Goal: Task Accomplishment & Management: Manage account settings

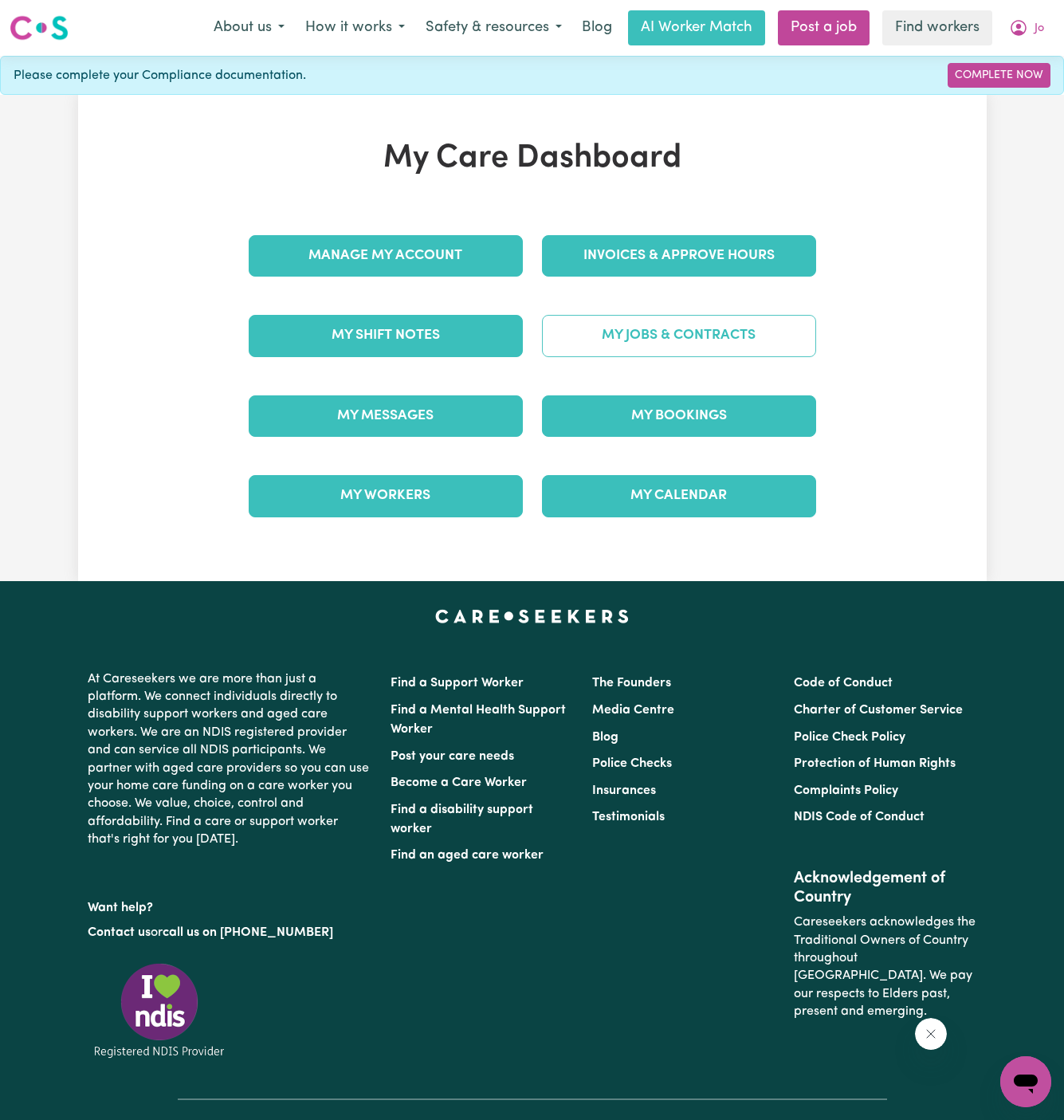
click at [725, 341] on link "My Jobs & Contracts" at bounding box center [679, 335] width 274 height 41
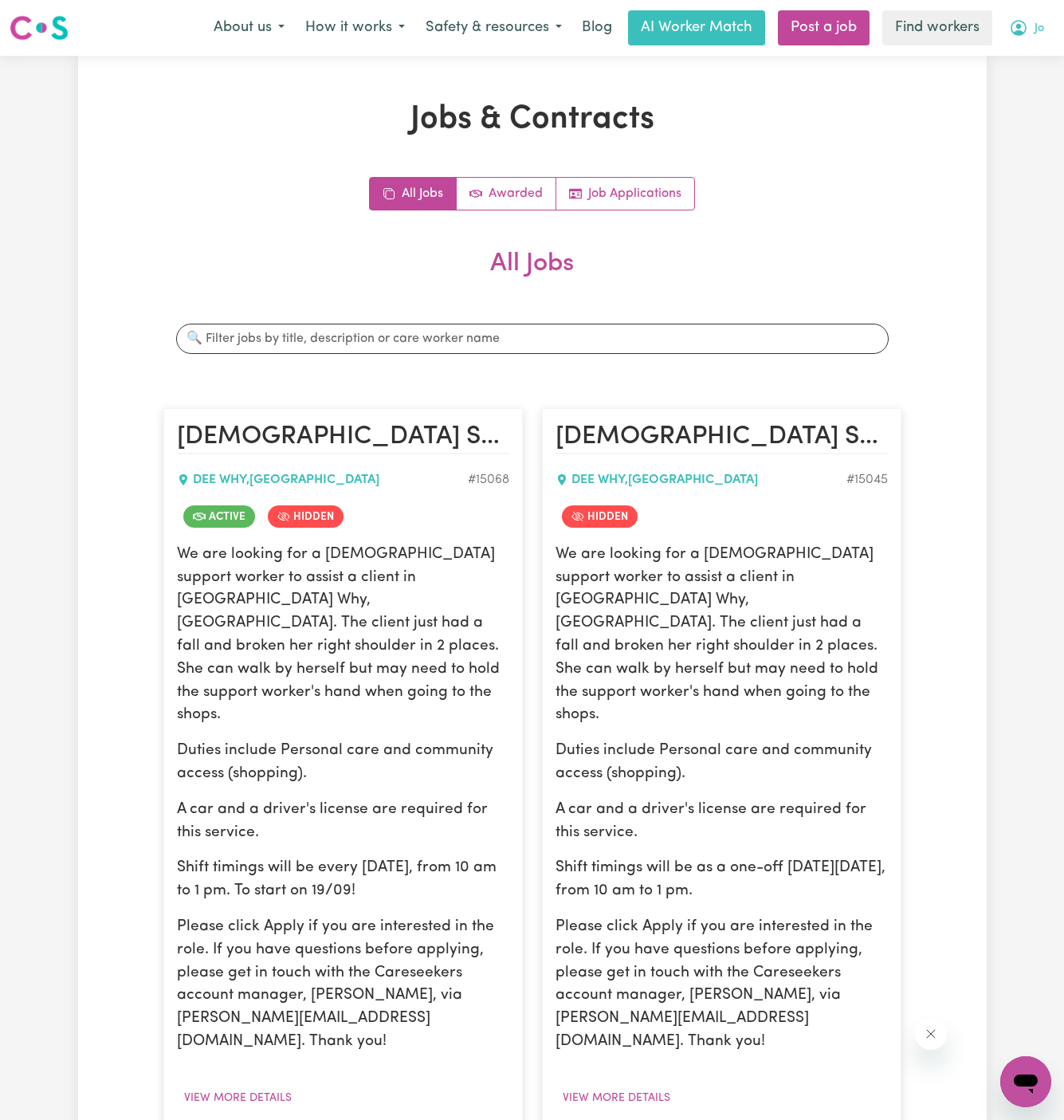
click at [1045, 24] on button "Jo" at bounding box center [1026, 27] width 56 height 34
click at [1028, 69] on link "My Dashboard" at bounding box center [991, 61] width 126 height 30
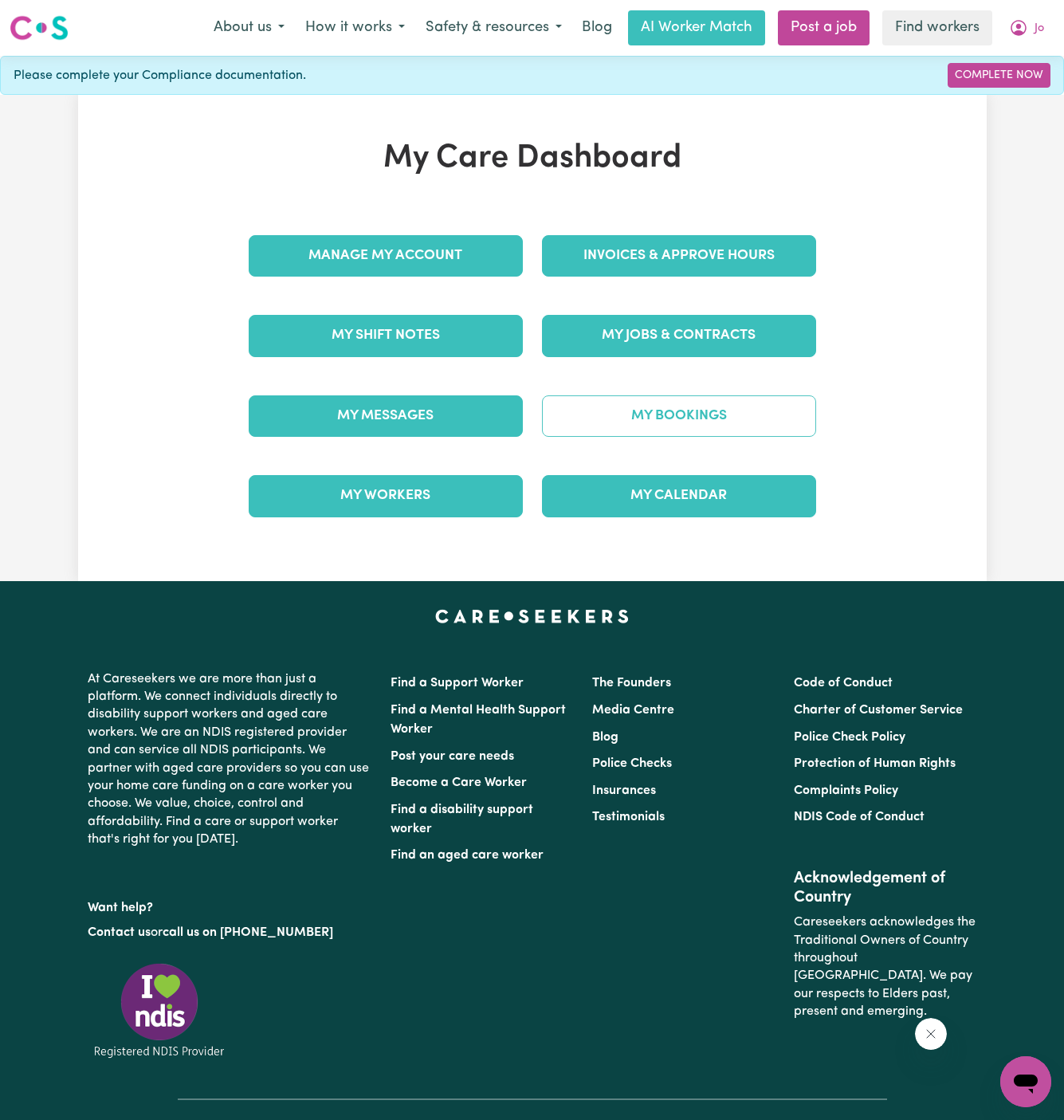
click at [690, 415] on link "My Bookings" at bounding box center [679, 415] width 274 height 41
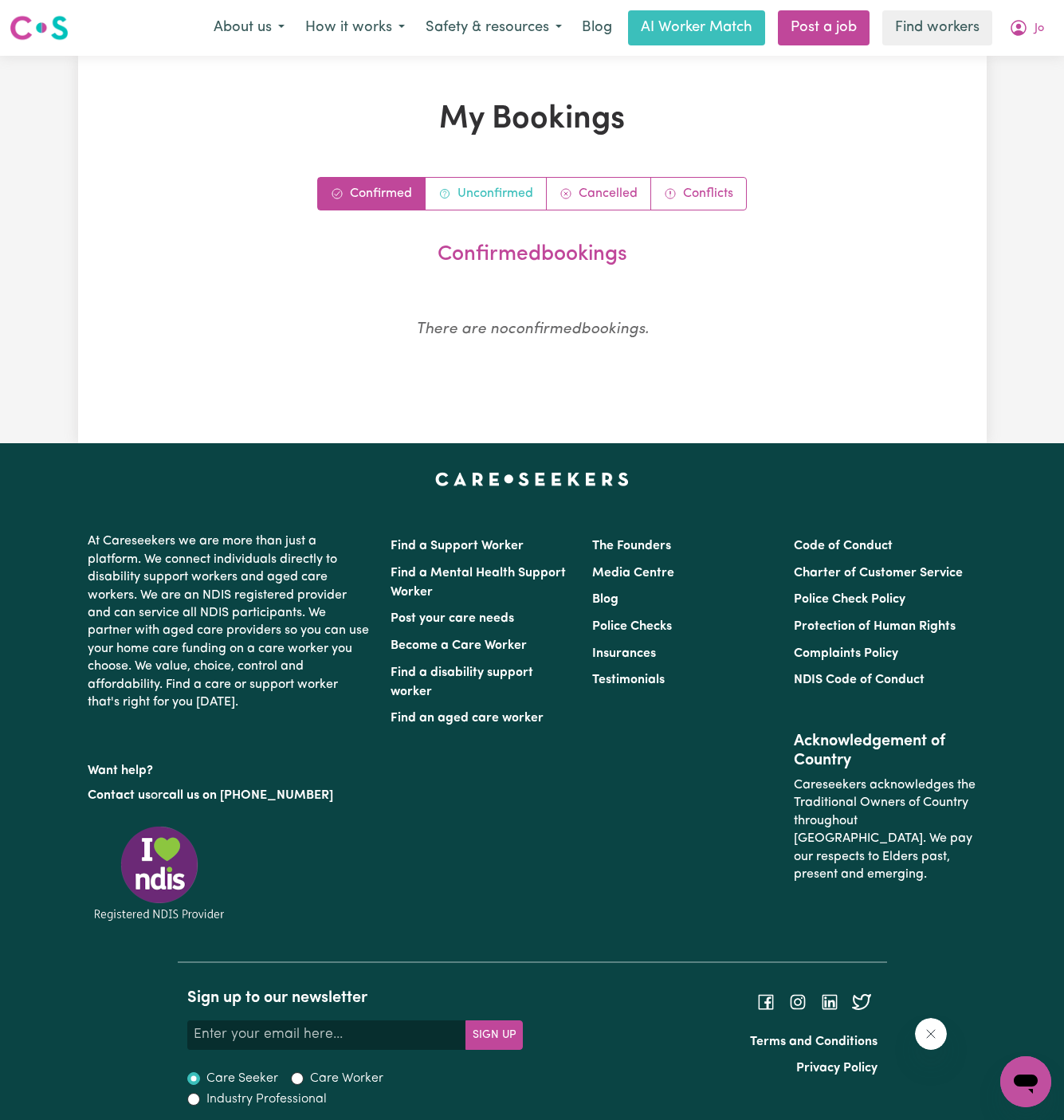
click at [466, 201] on link "Unconfirmed" at bounding box center [486, 193] width 121 height 32
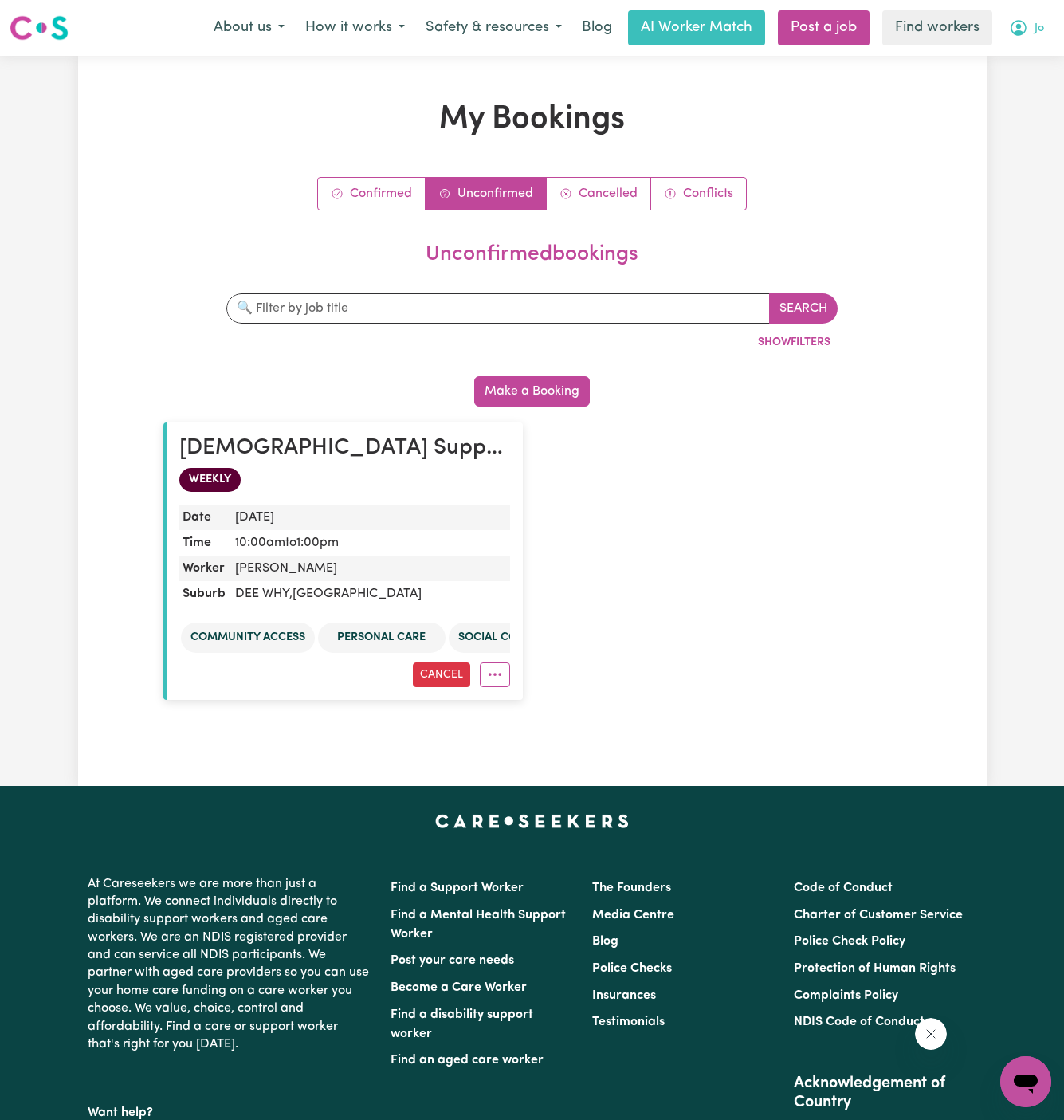
click at [1040, 27] on span "Jo" at bounding box center [1038, 28] width 9 height 17
click at [1009, 85] on link "Logout" at bounding box center [991, 92] width 126 height 30
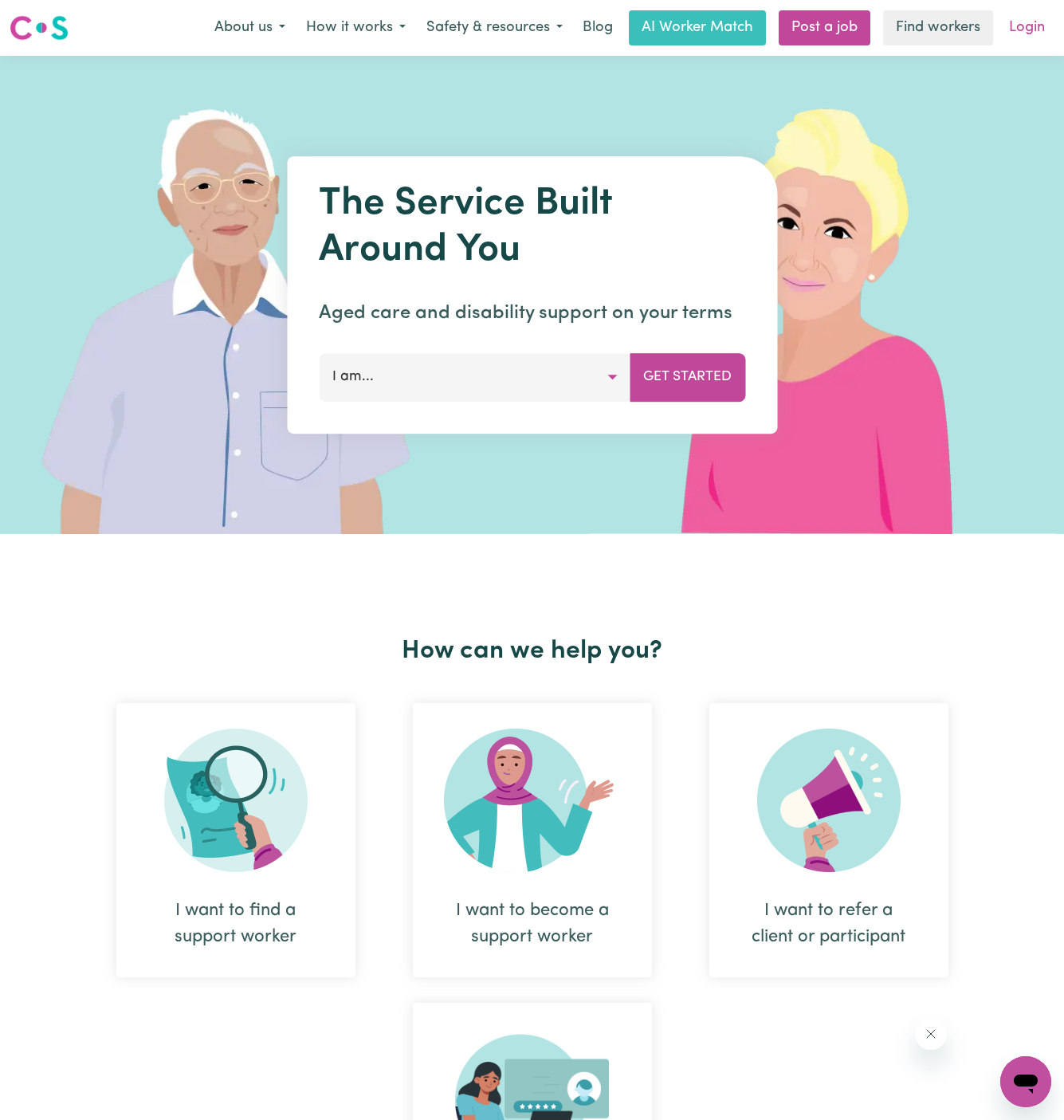
click at [1034, 27] on link "Login" at bounding box center [1026, 27] width 55 height 35
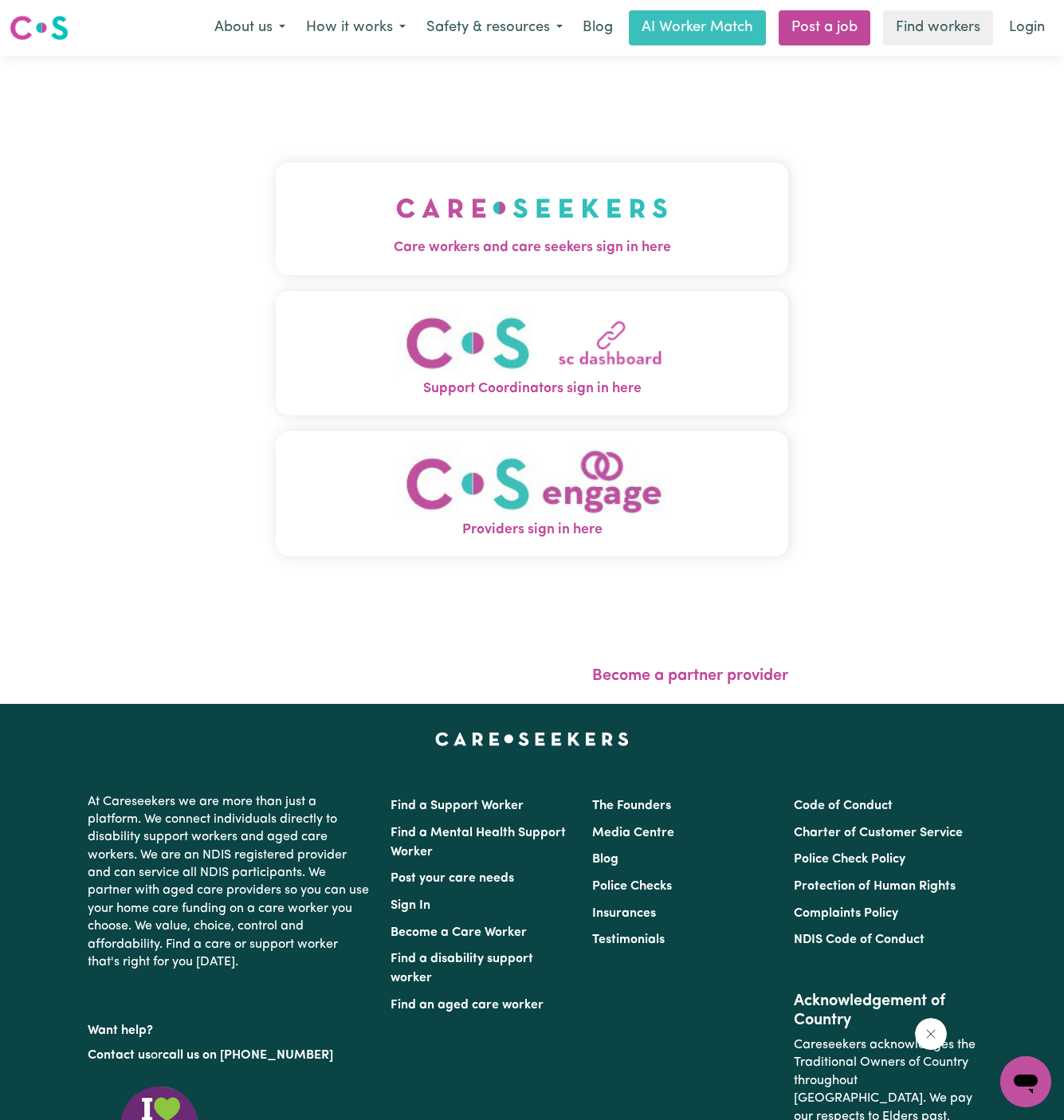
click at [571, 212] on button "Care workers and care seekers sign in here" at bounding box center [532, 219] width 513 height 112
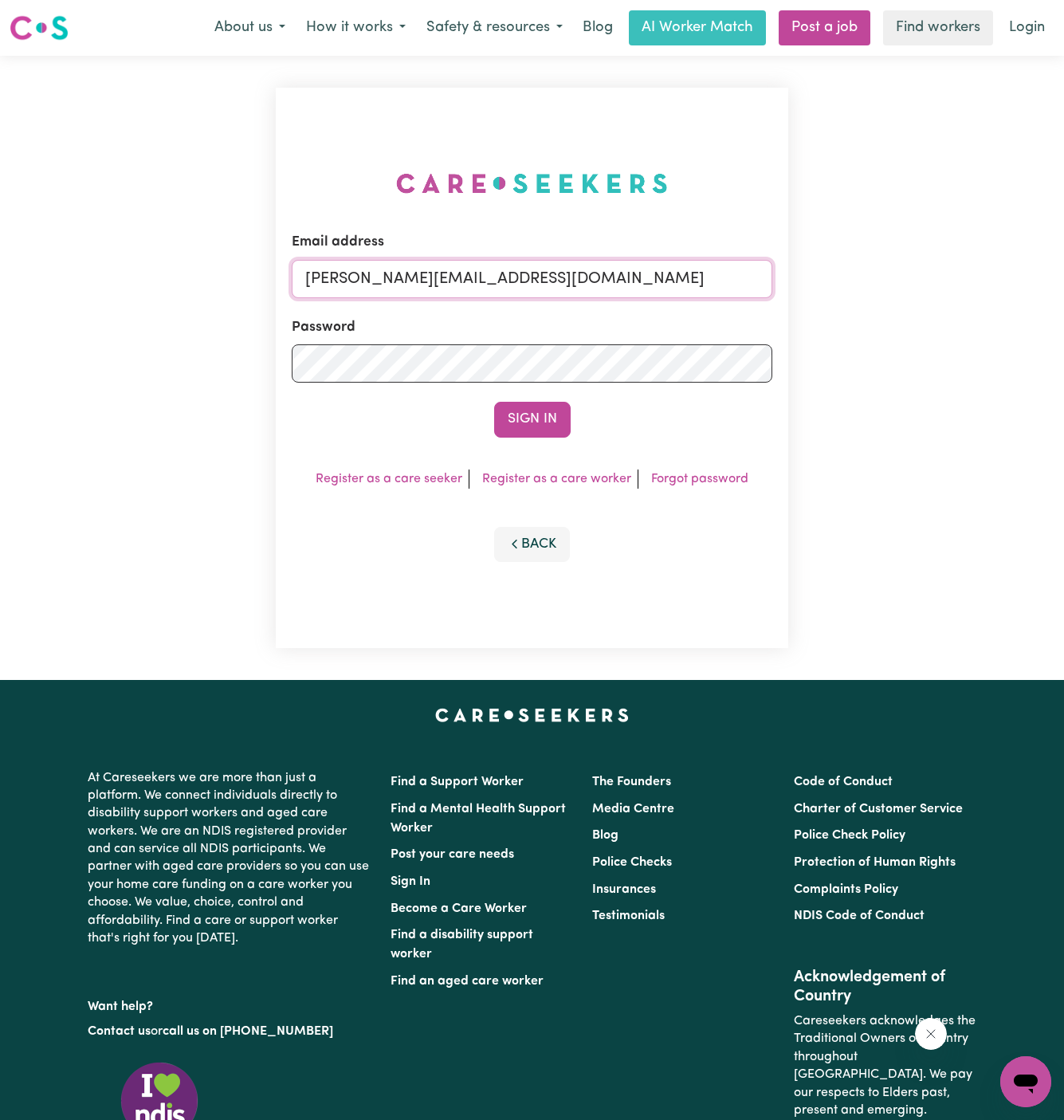
click at [585, 268] on input "[PERSON_NAME][EMAIL_ADDRESS][DOMAIN_NAME]" at bounding box center [532, 279] width 481 height 38
drag, startPoint x: 386, startPoint y: 281, endPoint x: 1004, endPoint y: 280, distance: 618.0
click at [1004, 280] on div "Email address [EMAIL_ADDRESS][DOMAIN_NAME] Password Sign In Register as a care …" at bounding box center [532, 368] width 1064 height 624
type input "[EMAIL_ADDRESS][DOMAIN_NAME]"
click at [494, 402] on button "Sign In" at bounding box center [532, 419] width 77 height 35
